Goal: Information Seeking & Learning: Check status

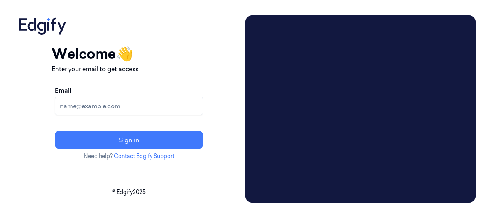
click at [165, 107] on input "Email" at bounding box center [129, 105] width 148 height 19
type input "[EMAIL_ADDRESS][DOMAIN_NAME]"
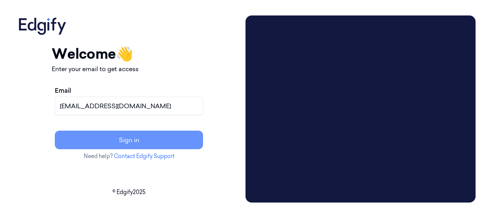
click at [155, 142] on button "Sign in" at bounding box center [129, 139] width 148 height 19
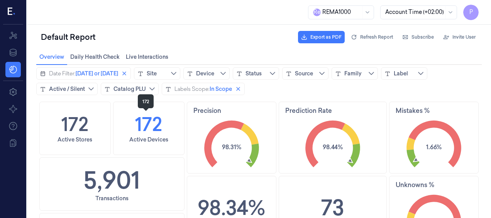
click at [140, 127] on h1 "172" at bounding box center [148, 123] width 27 height 27
click at [151, 123] on h1 "172" at bounding box center [148, 123] width 27 height 27
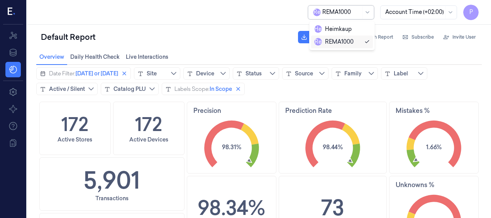
click at [352, 12] on div at bounding box center [341, 12] width 39 height 8
click at [344, 30] on div "Heimkaup" at bounding box center [332, 29] width 37 height 8
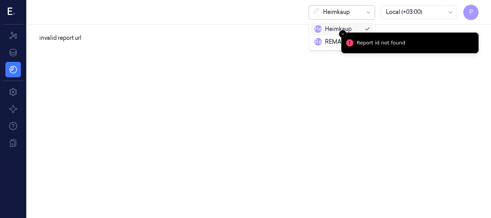
click at [332, 15] on div at bounding box center [342, 12] width 39 height 8
click at [327, 42] on div "R e REMA1000" at bounding box center [333, 42] width 39 height 8
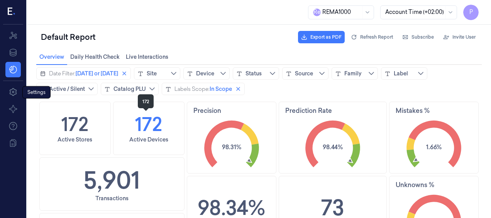
click at [142, 120] on h1 "172" at bounding box center [148, 123] width 27 height 27
click at [61, 140] on div "Active Stores" at bounding box center [75, 139] width 35 height 8
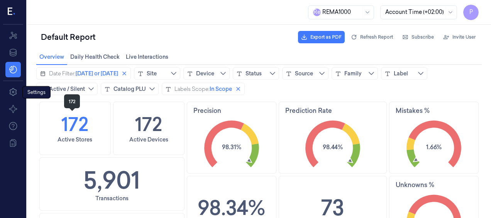
click at [66, 121] on h1 "172" at bounding box center [74, 123] width 27 height 27
click at [12, 91] on icon at bounding box center [12, 92] width 7 height 8
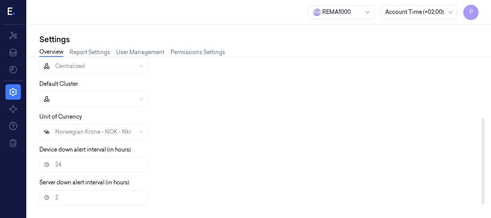
scroll to position [112, 0]
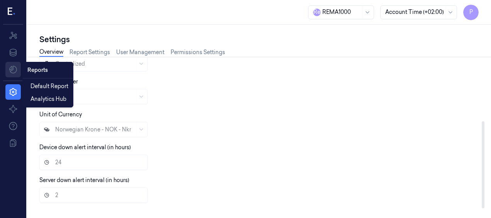
click at [13, 69] on html "P Resources Data Settings About Support Documentation R e REMA1000 Account Time…" at bounding box center [245, 109] width 491 height 218
click at [269, 111] on html "P Resources Data Settings About Support Documentation R e REMA1000 Account Time…" at bounding box center [245, 109] width 491 height 218
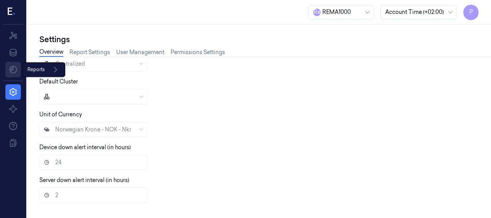
click at [11, 73] on html "P Resources Data Reports Reports Settings About Support Documentation R e REMA1…" at bounding box center [245, 109] width 491 height 218
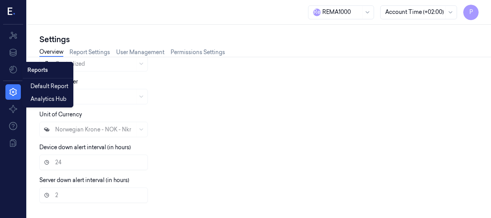
click at [51, 71] on div "Reports" at bounding box center [47, 70] width 47 height 13
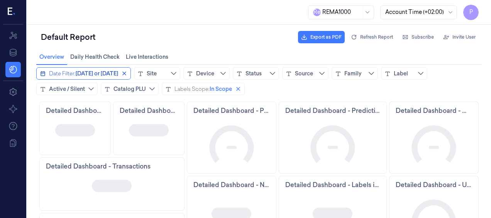
click at [80, 74] on span "Today or yesterday" at bounding box center [97, 73] width 42 height 8
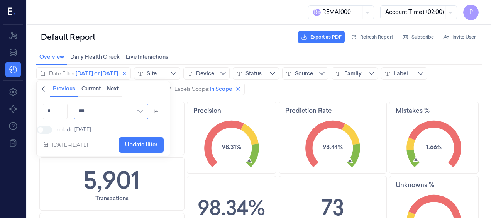
click at [115, 113] on input "***" at bounding box center [111, 110] width 74 height 15
click at [63, 110] on input "*" at bounding box center [55, 110] width 25 height 15
click at [64, 149] on div "Sep 15–16, 2025" at bounding box center [70, 144] width 36 height 9
click at [43, 128] on span at bounding box center [40, 129] width 5 height 5
click at [53, 128] on span at bounding box center [48, 130] width 10 height 8
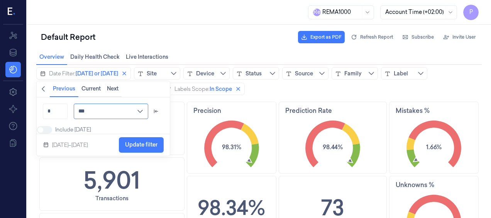
click at [148, 107] on input "***" at bounding box center [111, 110] width 74 height 15
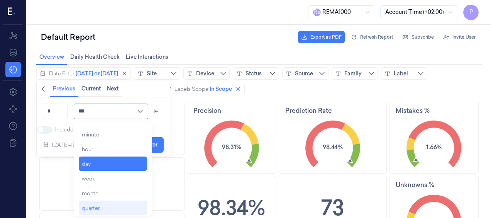
click at [100, 203] on div "quarter" at bounding box center [113, 208] width 69 height 14
type input "*******"
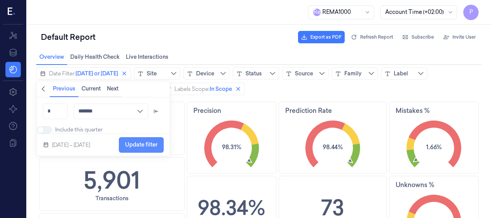
click at [140, 145] on span "Update filter" at bounding box center [141, 144] width 32 height 15
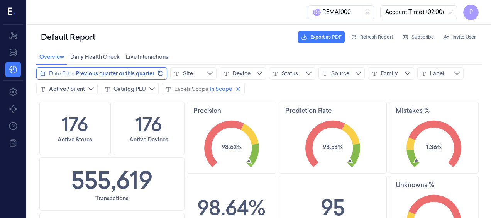
click at [118, 76] on span "Previous quarter or this quarter" at bounding box center [115, 73] width 79 height 8
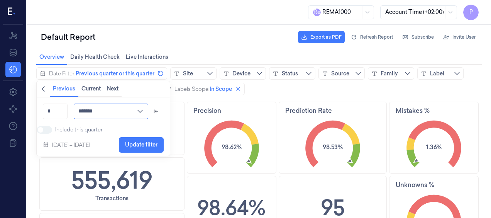
click at [143, 110] on input "*******" at bounding box center [111, 110] width 74 height 15
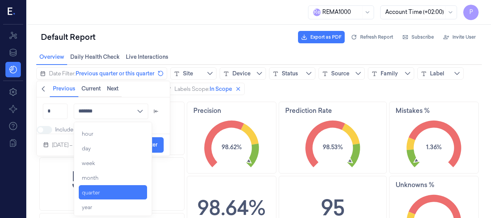
scroll to position [18, 0]
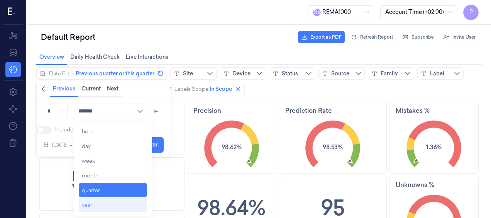
click at [87, 203] on div "year" at bounding box center [87, 205] width 10 height 8
type input "****"
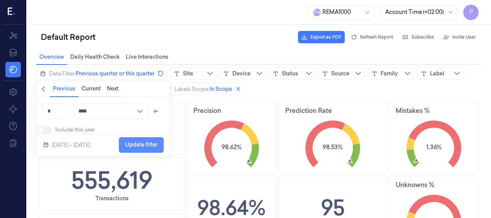
click at [150, 147] on span "Update filter" at bounding box center [141, 144] width 32 height 6
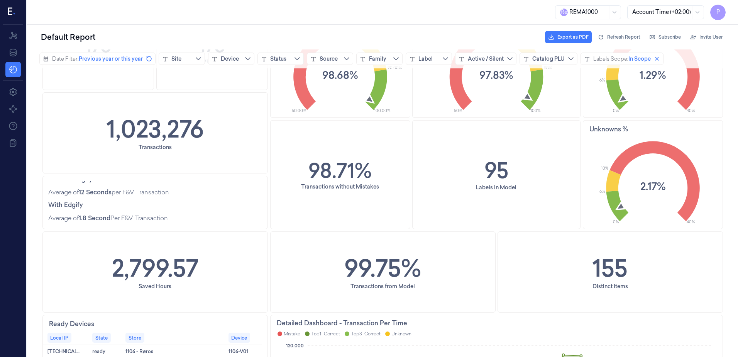
scroll to position [0, 0]
